Goal: Navigation & Orientation: Find specific page/section

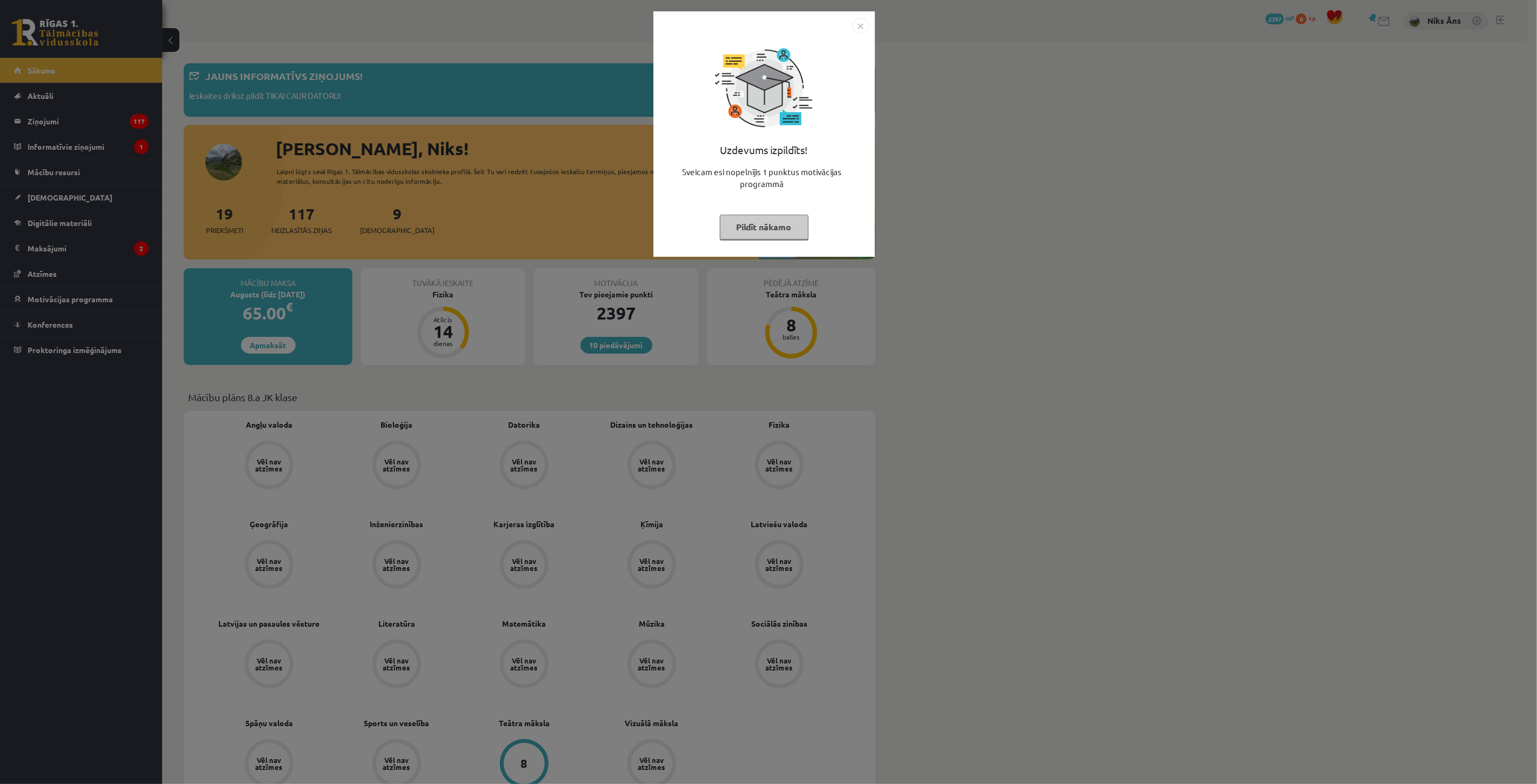
click at [435, 73] on div "Uzdevums izpildīts! Sveicam esi nopelnījis 1 punktus motivācijas programmā Pild…" at bounding box center [768, 392] width 1537 height 784
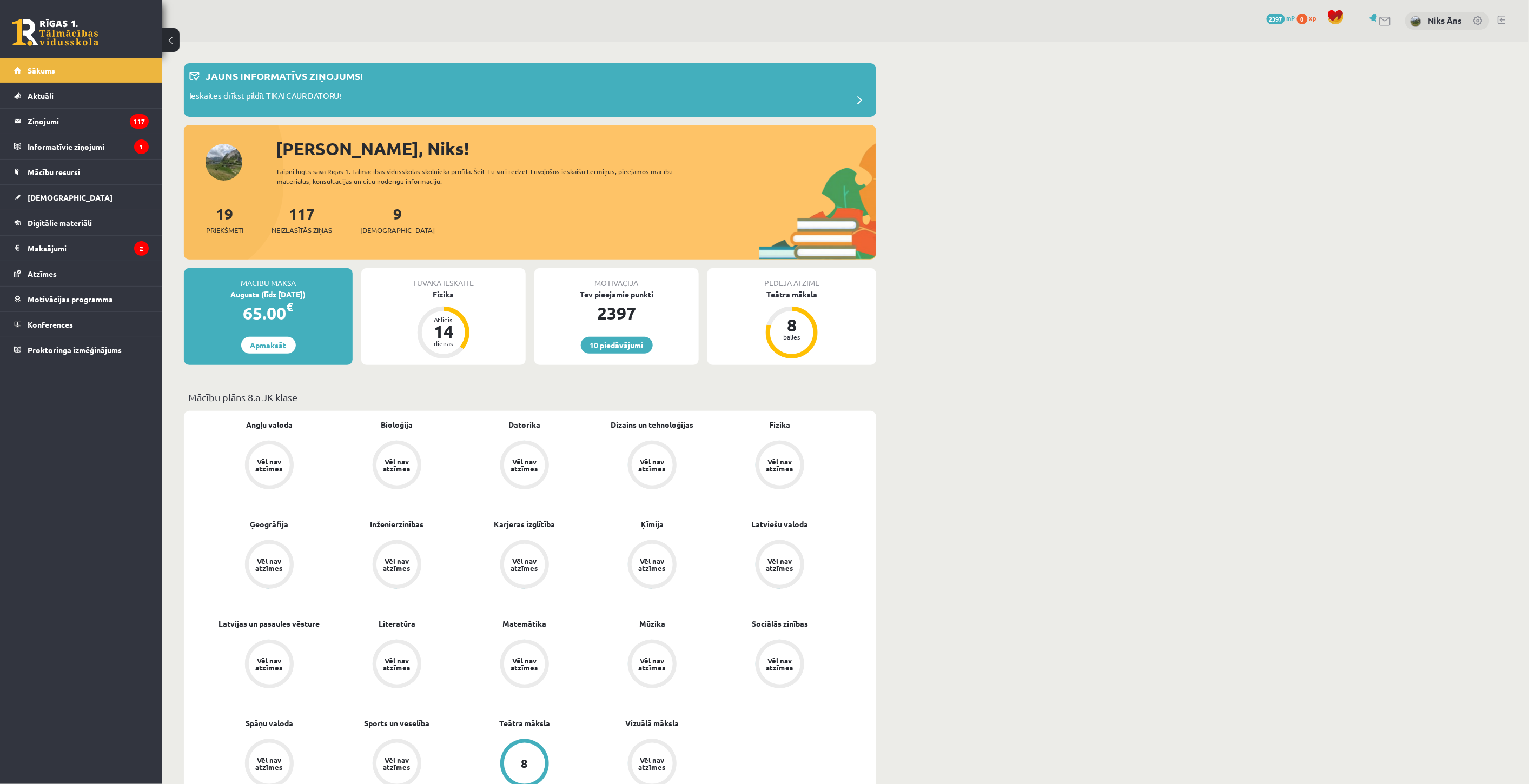
click at [305, 298] on div "Augusts (līdz [DATE])" at bounding box center [268, 294] width 169 height 11
click at [304, 303] on div "65.00 €" at bounding box center [268, 312] width 169 height 26
click at [106, 137] on legend "Informatīvie ziņojumi 1" at bounding box center [88, 146] width 121 height 25
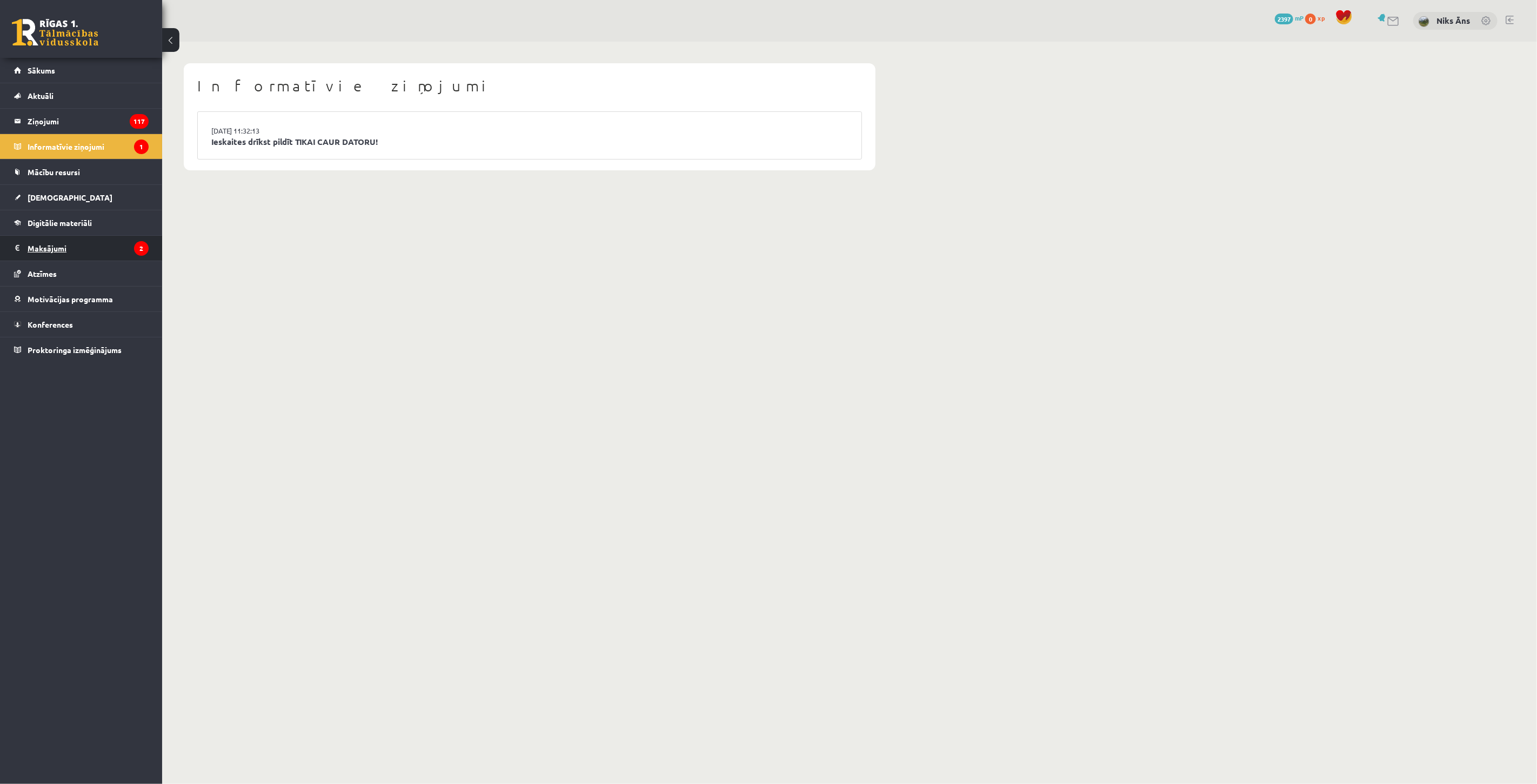
click at [71, 242] on legend "Maksājumi 2" at bounding box center [88, 248] width 121 height 25
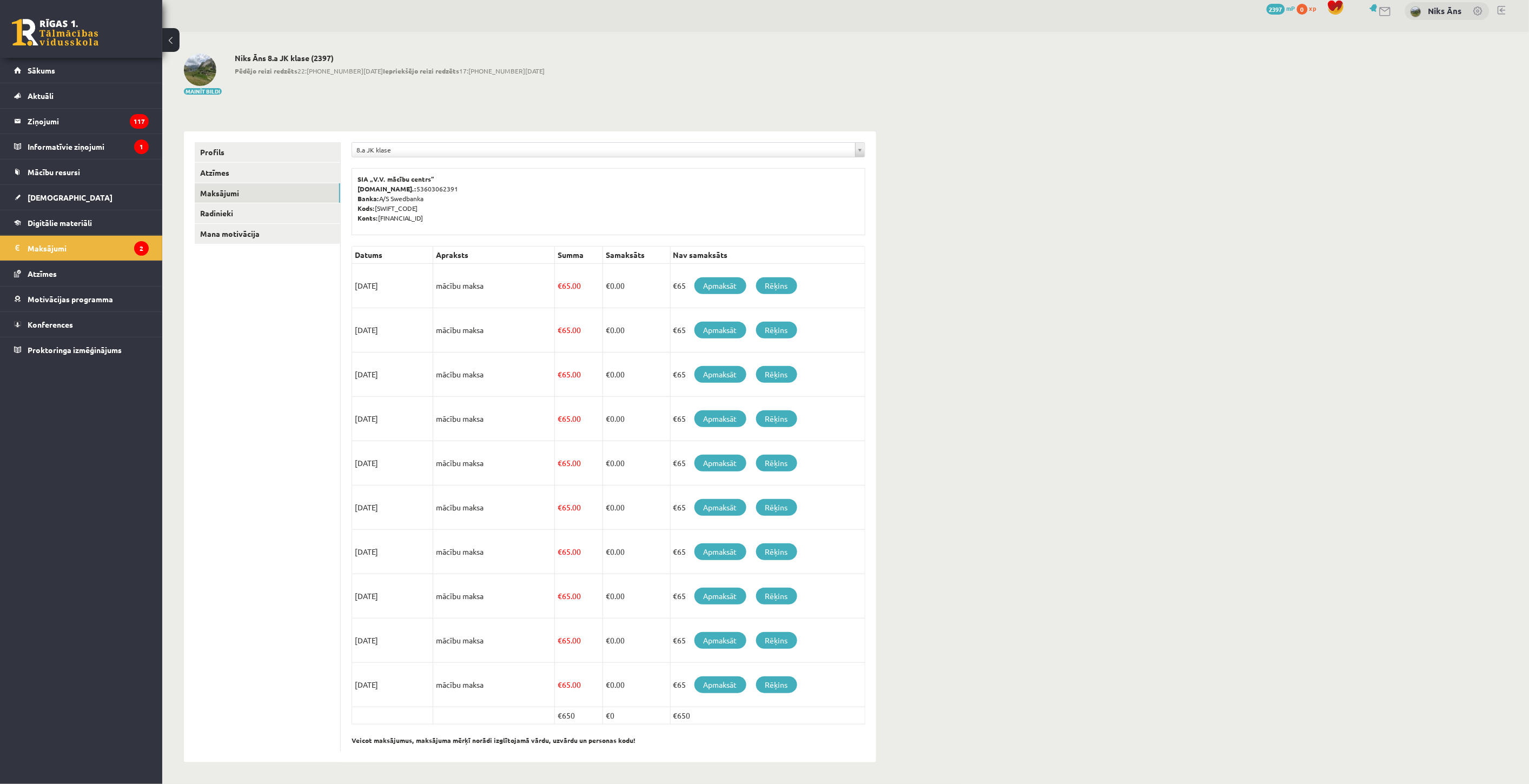
scroll to position [10, 0]
click at [96, 117] on legend "Ziņojumi 117" at bounding box center [88, 121] width 121 height 25
